Goal: Task Accomplishment & Management: Complete application form

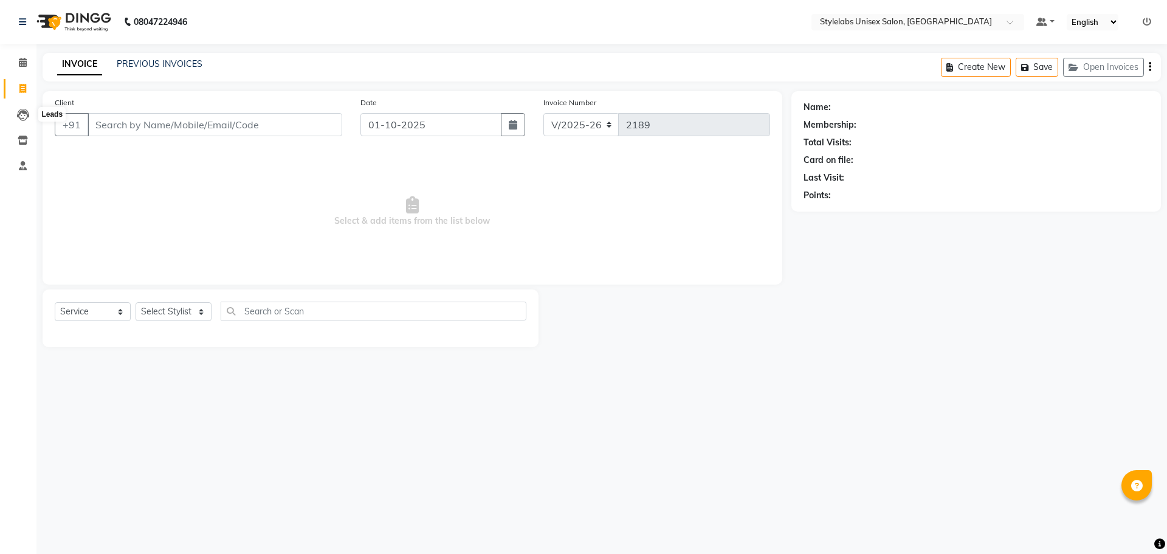
select select "6674"
select select "service"
click at [381, 135] on input "01-10-2025" at bounding box center [432, 124] width 142 height 23
select select "10"
select select "2025"
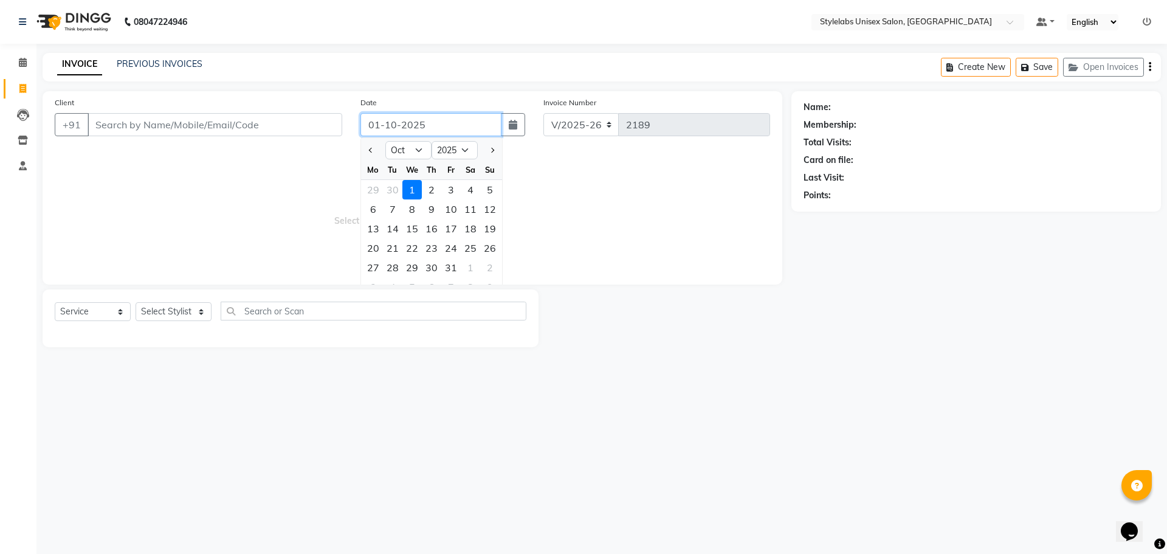
drag, startPoint x: 423, startPoint y: 123, endPoint x: 358, endPoint y: 147, distance: 69.0
click at [358, 147] on div "Client +91 Date [DATE] Jan Feb Mar Apr May Jun [DATE] Aug Sep Oct Nov [DATE] 20…" at bounding box center [413, 187] width 740 height 193
click at [376, 128] on input "01-10-2025" at bounding box center [432, 124] width 142 height 23
drag, startPoint x: 367, startPoint y: 123, endPoint x: 386, endPoint y: 120, distance: 19.7
click at [386, 120] on input "01-10-2025" at bounding box center [432, 124] width 142 height 23
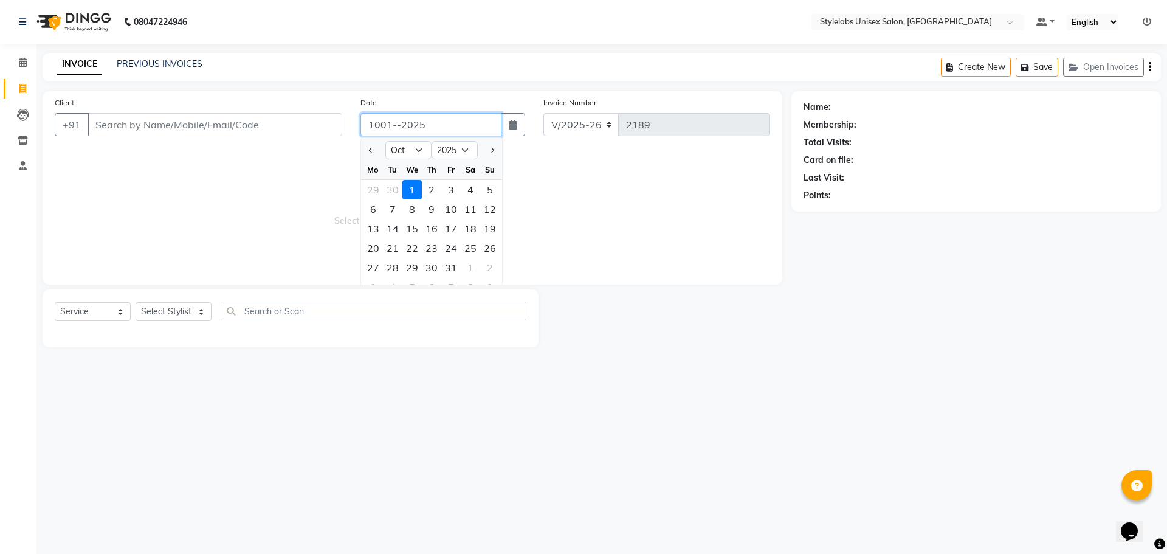
click at [437, 119] on input "1001--2025" at bounding box center [432, 124] width 142 height 23
drag, startPoint x: 437, startPoint y: 120, endPoint x: 354, endPoint y: 159, distance: 92.2
click at [354, 159] on div "Client +91 Date 1001--2025 Jan Feb Mar Apr May Jun [DATE] Aug Sep Oct Nov [DATE…" at bounding box center [413, 187] width 740 height 193
type input "1001--2025"
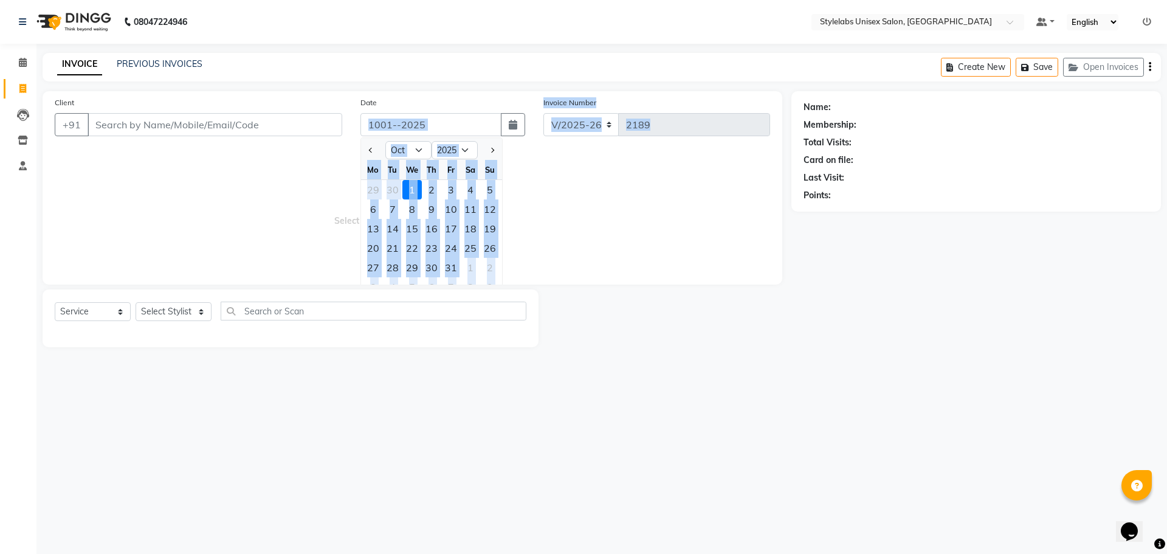
click at [343, 154] on div "Client +91 Date 1001--2025 Jan Feb Mar Apr May Jun [DATE] Aug Sep Oct Nov [DATE…" at bounding box center [413, 187] width 740 height 193
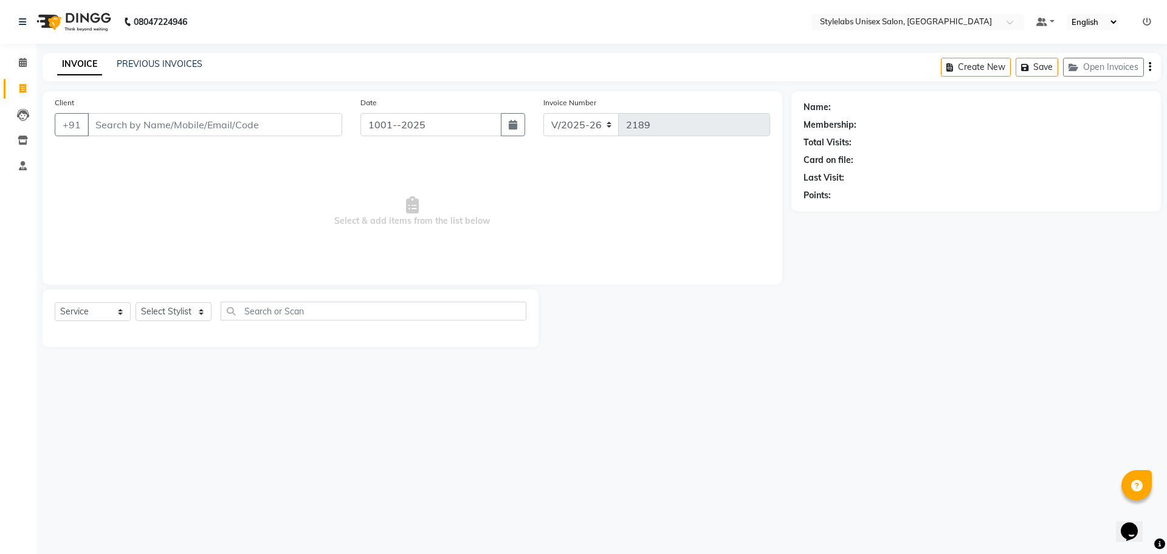
click at [410, 139] on div "Date 1001--2025" at bounding box center [443, 121] width 184 height 50
click at [431, 132] on input "1001--2025" at bounding box center [432, 124] width 142 height 23
select select "10"
select select "2025"
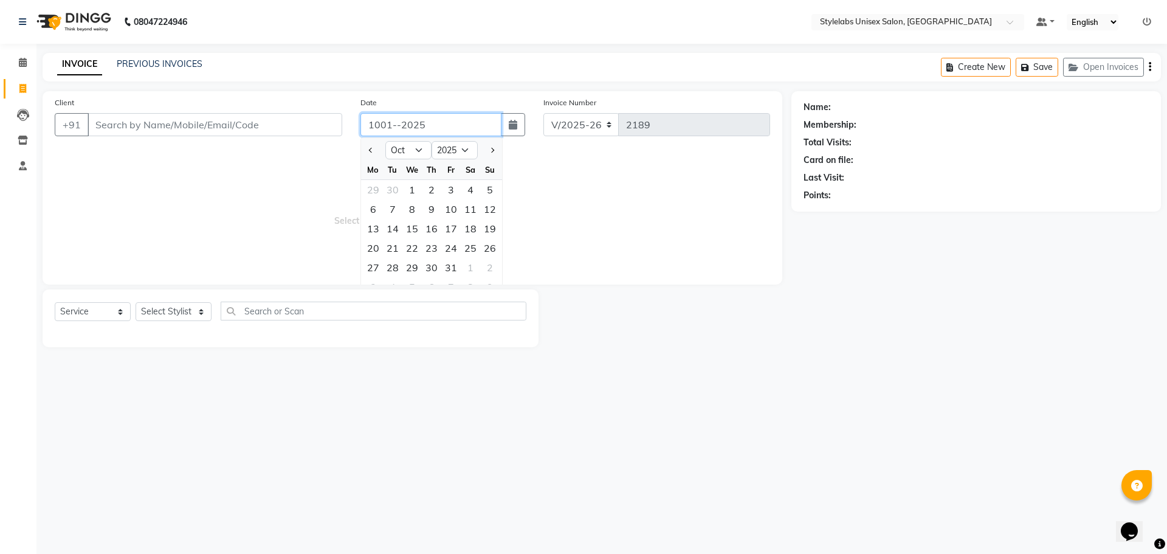
drag, startPoint x: 431, startPoint y: 132, endPoint x: 425, endPoint y: 136, distance: 7.4
click at [425, 136] on div "Date 1001--2025 Jan Feb Mar Apr May Jun [DATE] Aug Sep Oct Nov [DATE] 2016 2017…" at bounding box center [443, 121] width 184 height 50
click at [395, 192] on div "30" at bounding box center [392, 189] width 19 height 19
type input "[DATE]"
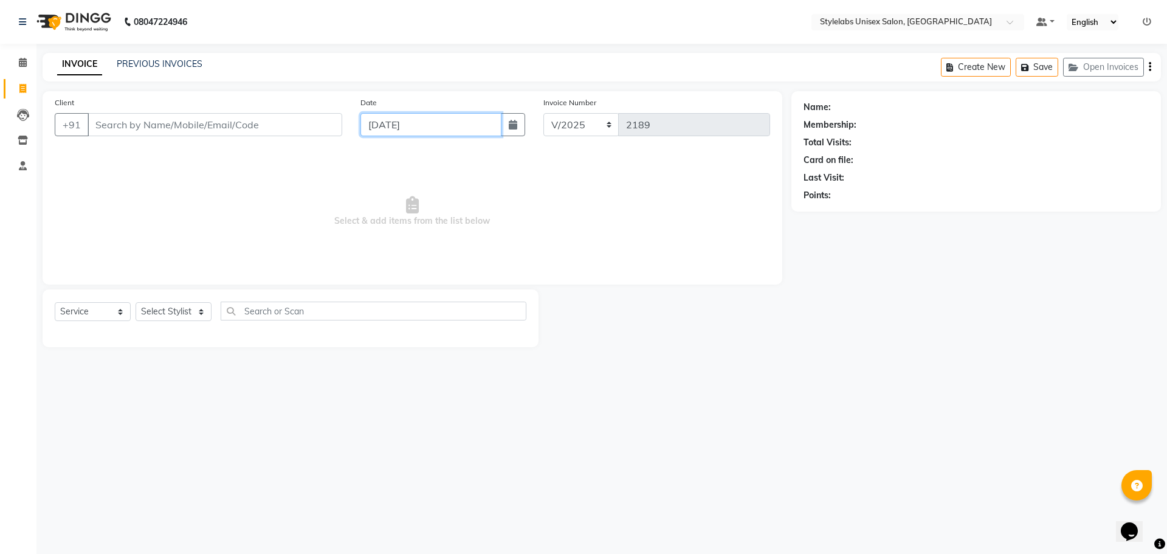
click at [423, 132] on input "[DATE]" at bounding box center [432, 124] width 142 height 23
select select "9"
select select "2025"
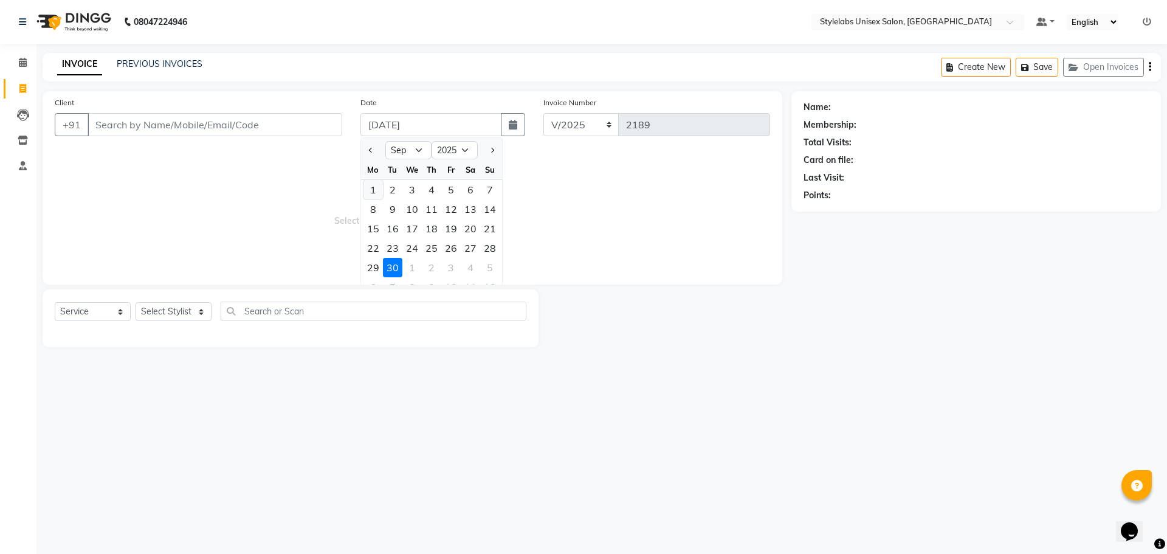
click at [373, 196] on div "1" at bounding box center [373, 189] width 19 height 19
type input "01-09-2025"
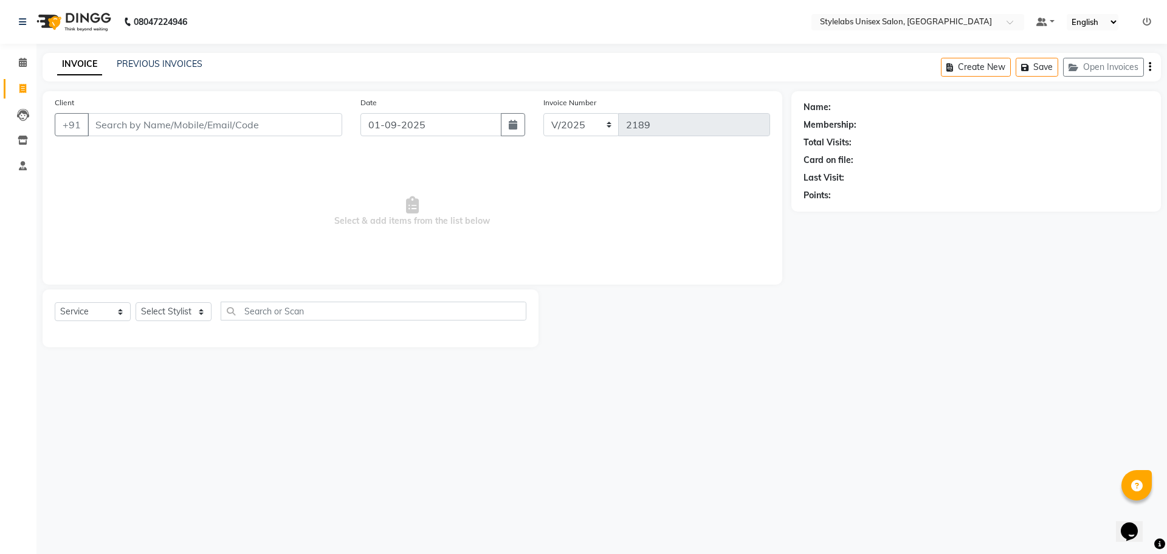
click at [641, 160] on span "Select & add items from the list below" at bounding box center [413, 212] width 716 height 122
drag, startPoint x: 820, startPoint y: 116, endPoint x: 808, endPoint y: 97, distance: 22.9
click at [808, 97] on div "Name: Membership: Total Visits: Card on file: Last Visit: Points:" at bounding box center [976, 149] width 345 height 106
click at [796, 102] on div "Name: Membership: Total Visits: Card on file: Last Visit: Points:" at bounding box center [977, 151] width 370 height 120
drag, startPoint x: 802, startPoint y: 103, endPoint x: 822, endPoint y: 171, distance: 71.0
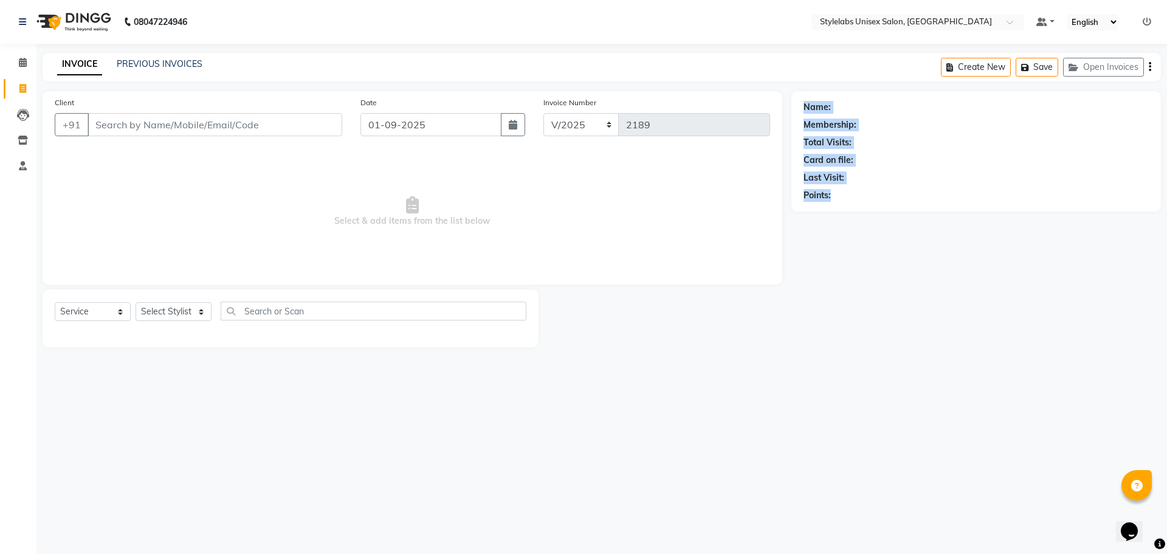
click at [831, 190] on div "Name: Membership: Total Visits: Card on file: Last Visit: Points:" at bounding box center [977, 151] width 370 height 120
drag, startPoint x: 857, startPoint y: 198, endPoint x: 851, endPoint y: 159, distance: 39.4
click at [851, 159] on div "Card on file:" at bounding box center [829, 160] width 50 height 13
drag, startPoint x: 869, startPoint y: 163, endPoint x: 799, endPoint y: 181, distance: 72.7
click at [812, 224] on div "Name: Membership: Total Visits: Card on file: Last Visit: Points:" at bounding box center [981, 219] width 379 height 256
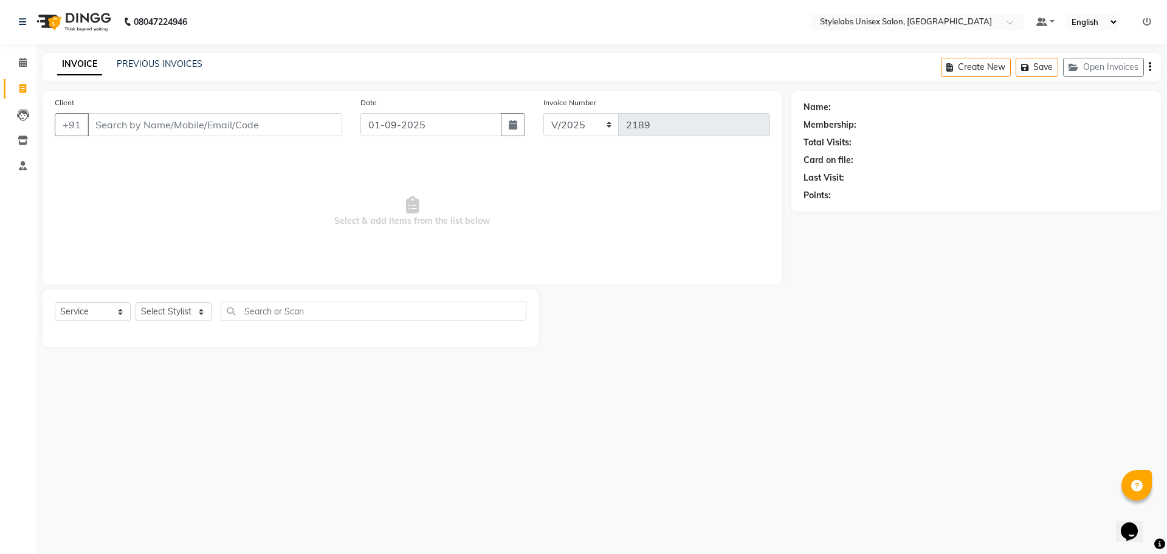
click at [798, 124] on div "Name: Membership: Total Visits: Card on file: Last Visit: Points:" at bounding box center [977, 151] width 370 height 120
drag, startPoint x: 806, startPoint y: 109, endPoint x: 835, endPoint y: 201, distance: 96.2
click at [835, 201] on div "Name: Membership: Total Visits: Card on file: Last Visit: Points:" at bounding box center [976, 149] width 345 height 106
click at [860, 229] on div "Name: Membership: Total Visits: Card on file: Last Visit: Points:" at bounding box center [981, 219] width 379 height 256
